Goal: Task Accomplishment & Management: Manage account settings

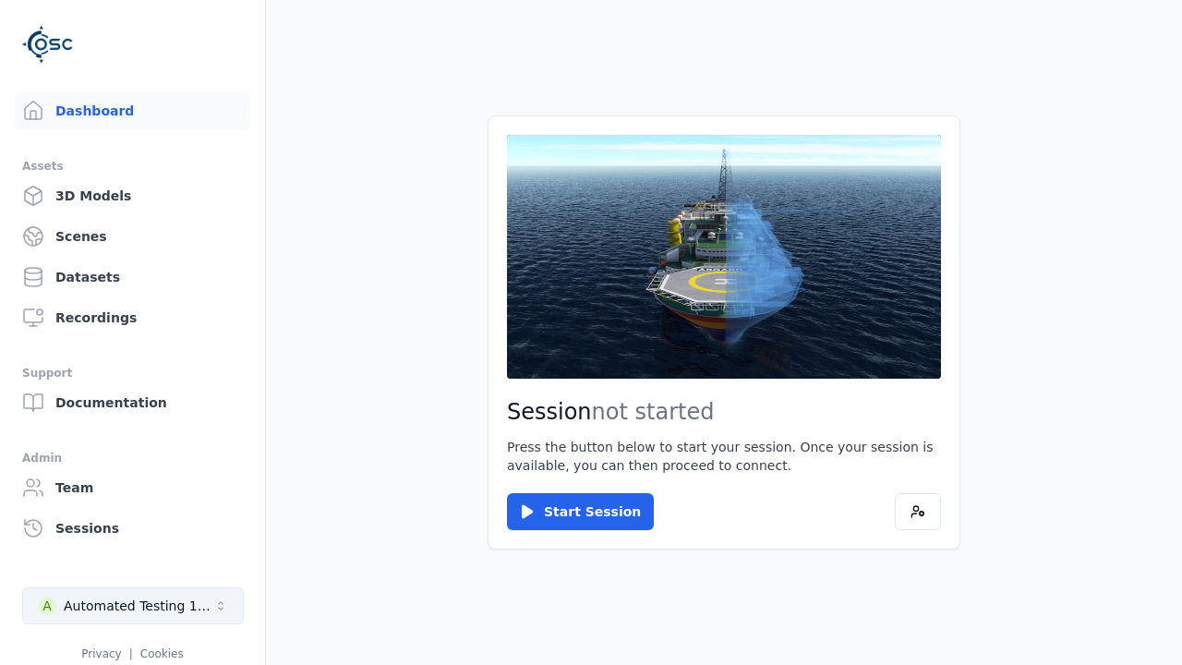
click at [133, 606] on div "Automated Testing 1 - Playwright" at bounding box center [139, 605] width 150 height 18
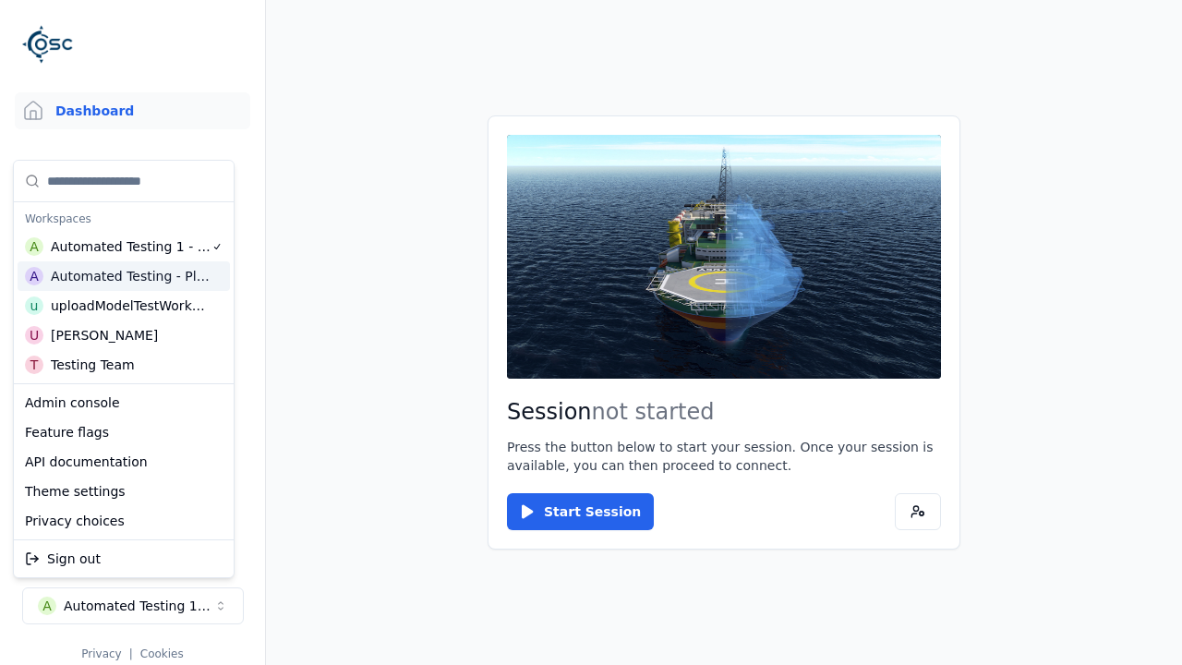
click at [124, 276] on div "Automated Testing - Playwright" at bounding box center [131, 276] width 160 height 18
click at [591, 332] on html "Support Dashboard Assets 3D Models Scenes Datasets Recordings Support Documenta…" at bounding box center [591, 332] width 1182 height 665
click at [132, 196] on link "3D Models" at bounding box center [132, 195] width 235 height 37
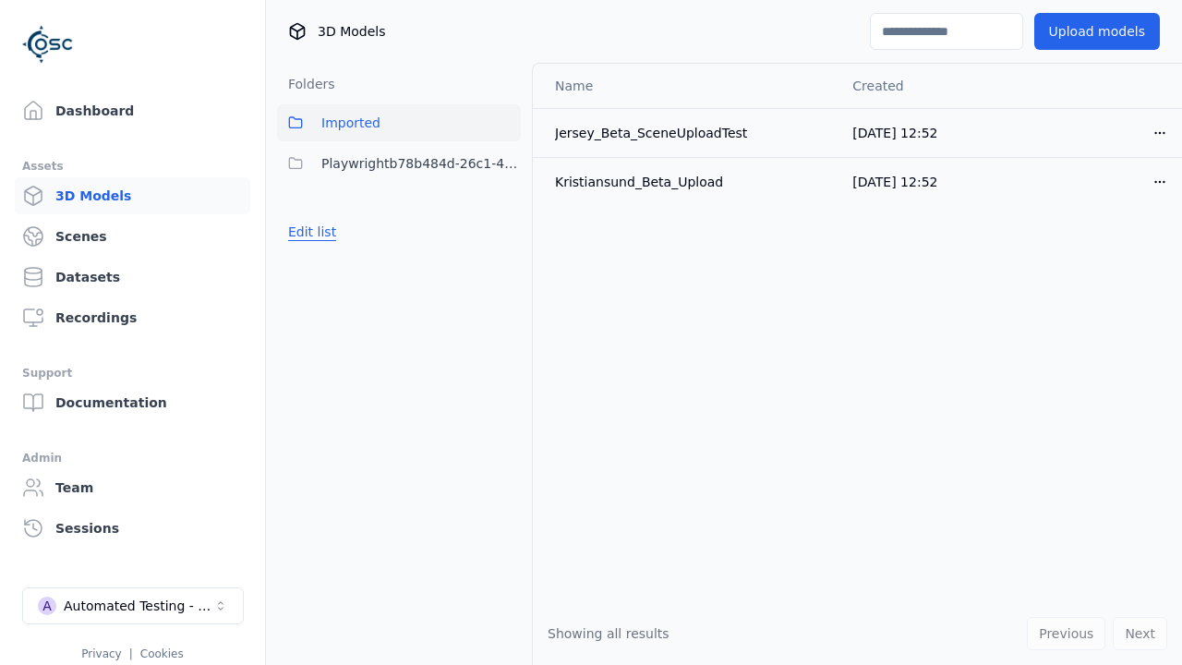
click at [311, 232] on button "Edit list" at bounding box center [312, 231] width 70 height 33
click at [330, 232] on link "Create folder" at bounding box center [330, 231] width 85 height 18
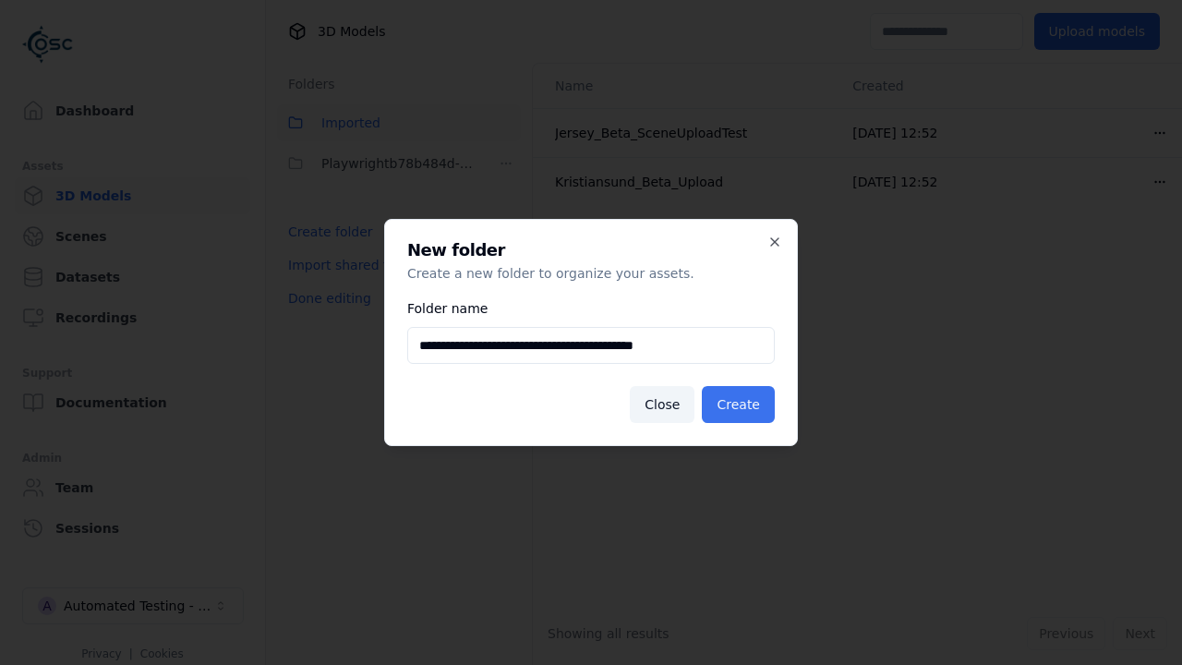
type input "**********"
click at [738, 404] on button "Create" at bounding box center [738, 404] width 73 height 37
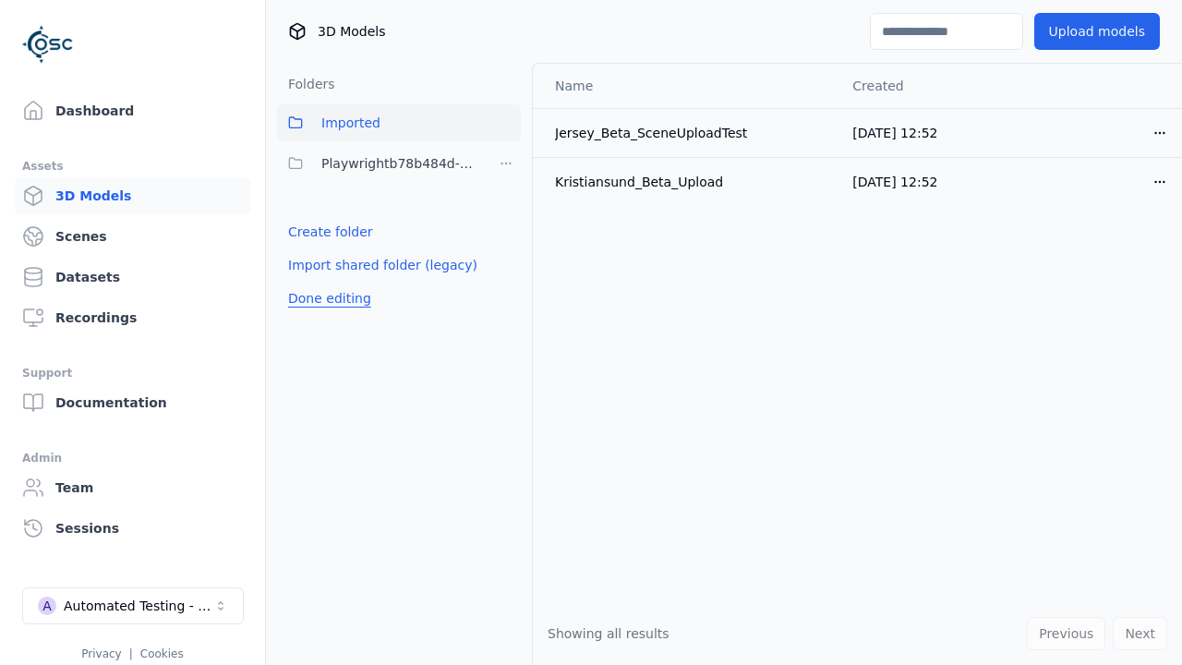
click at [330, 298] on button "Done editing" at bounding box center [329, 298] width 105 height 33
click at [311, 272] on button "Edit list" at bounding box center [312, 272] width 70 height 33
click at [506, 163] on html "Support Dashboard Assets 3D Models Scenes Datasets Recordings Support Documenta…" at bounding box center [591, 332] width 1182 height 665
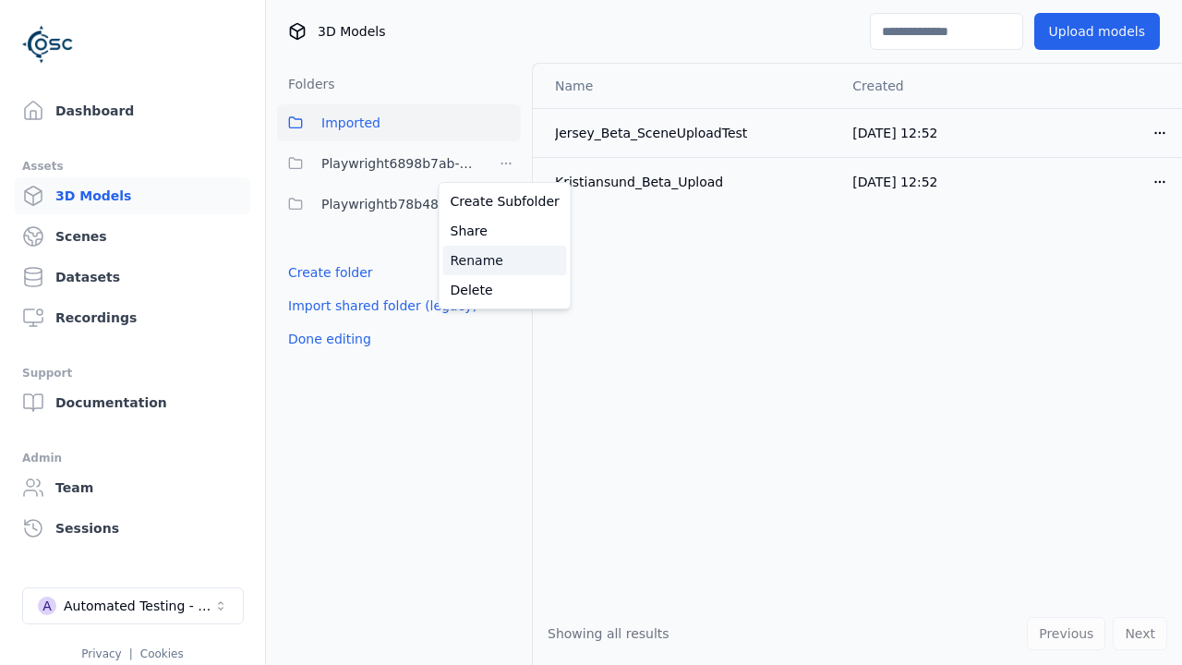
click at [505, 260] on div "Rename" at bounding box center [505, 261] width 124 height 30
